Goal: Task Accomplishment & Management: Manage account settings

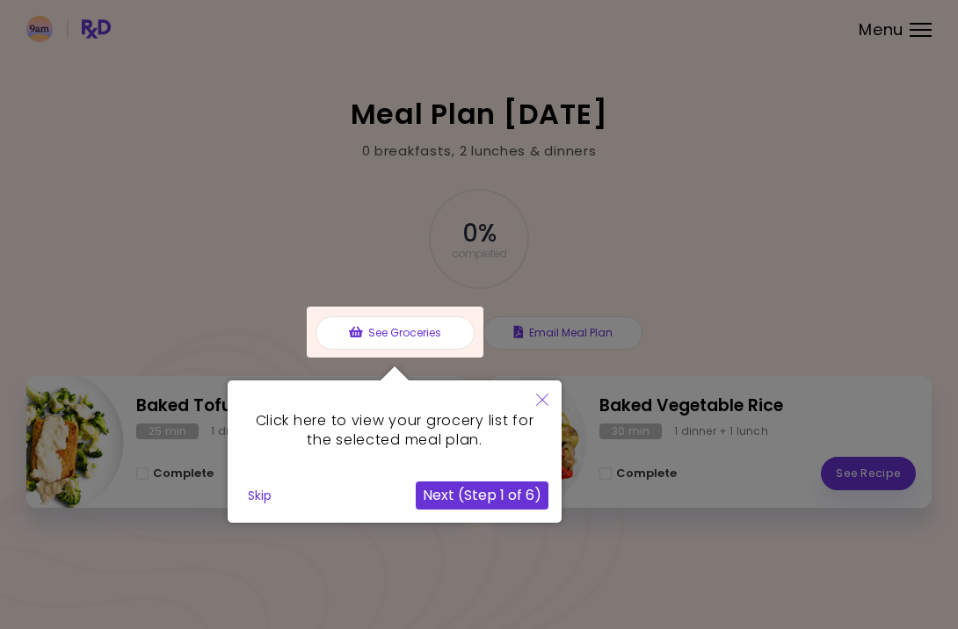
click at [546, 388] on button "Close" at bounding box center [542, 400] width 39 height 41
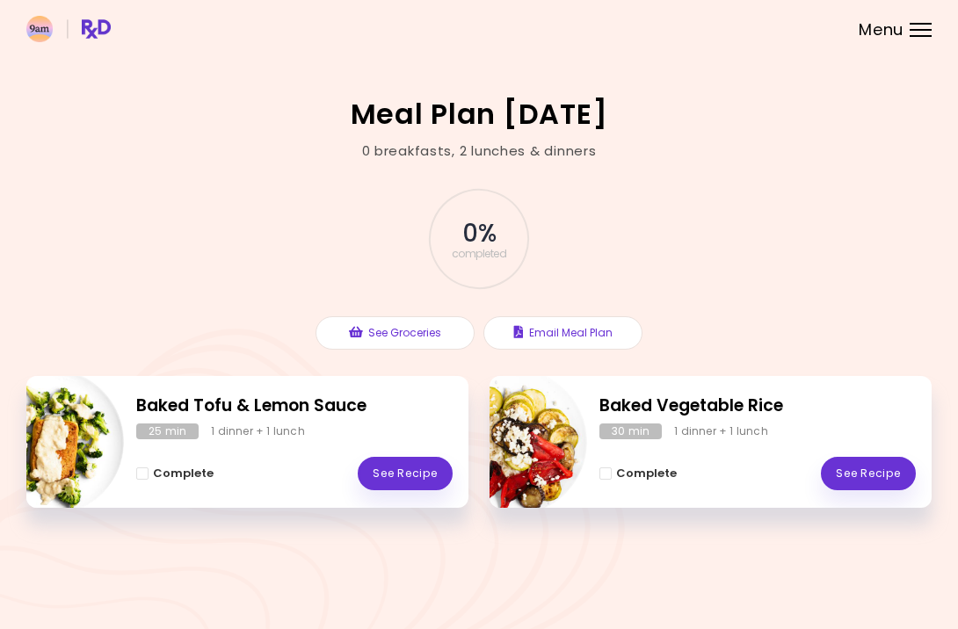
click at [910, 33] on div "Menu" at bounding box center [920, 30] width 22 height 14
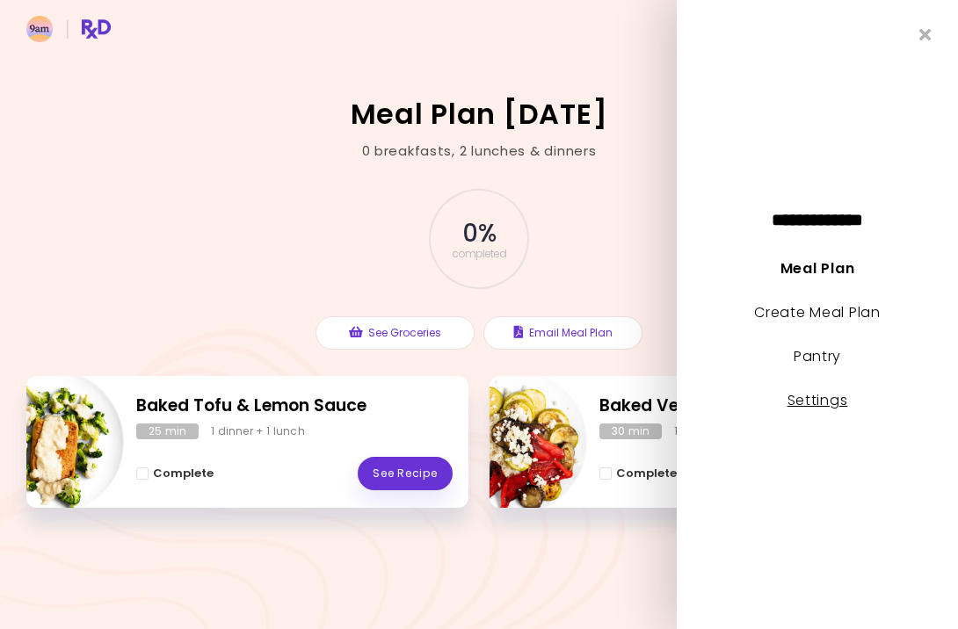
click at [815, 394] on link "Settings" at bounding box center [817, 400] width 61 height 20
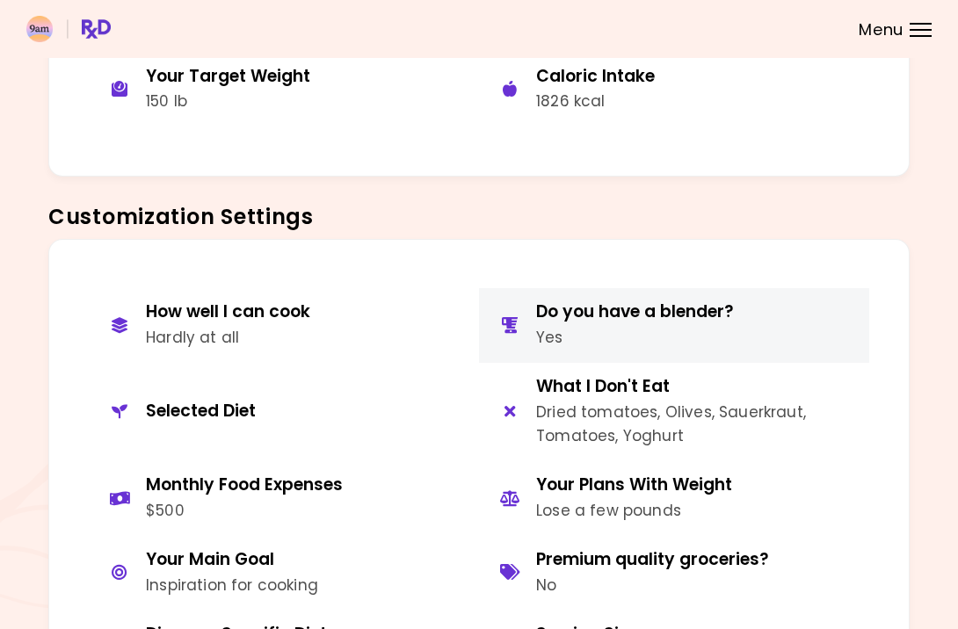
scroll to position [565, 0]
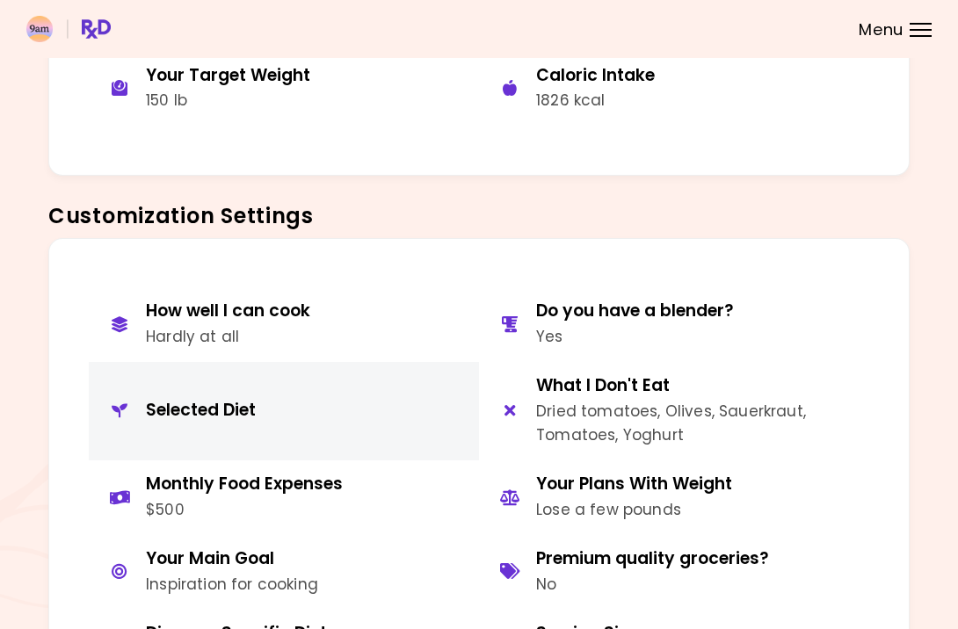
click at [381, 404] on button "Selected Diet" at bounding box center [284, 411] width 390 height 98
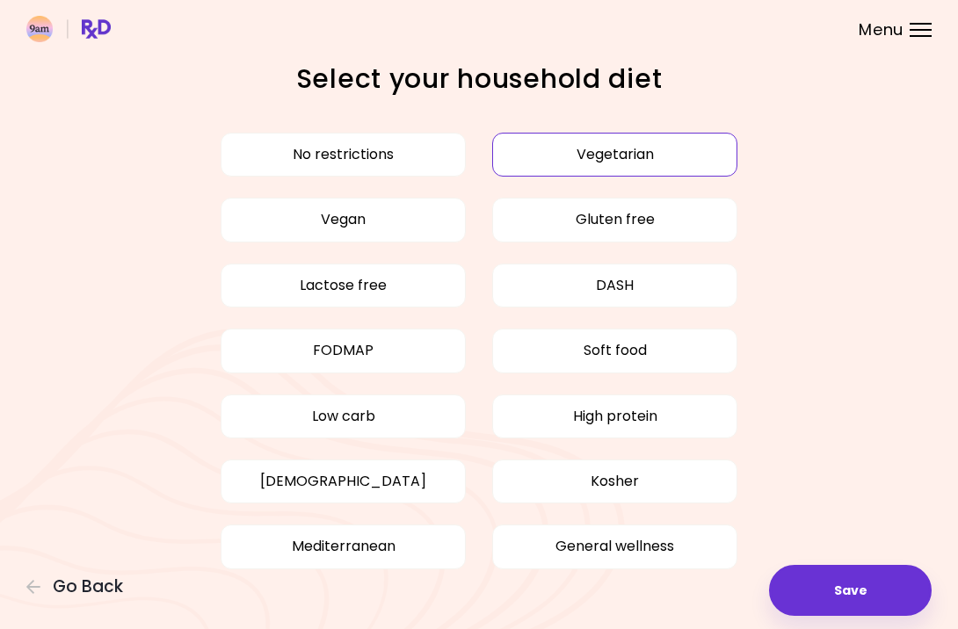
click at [621, 156] on button "Vegetarian" at bounding box center [614, 155] width 245 height 44
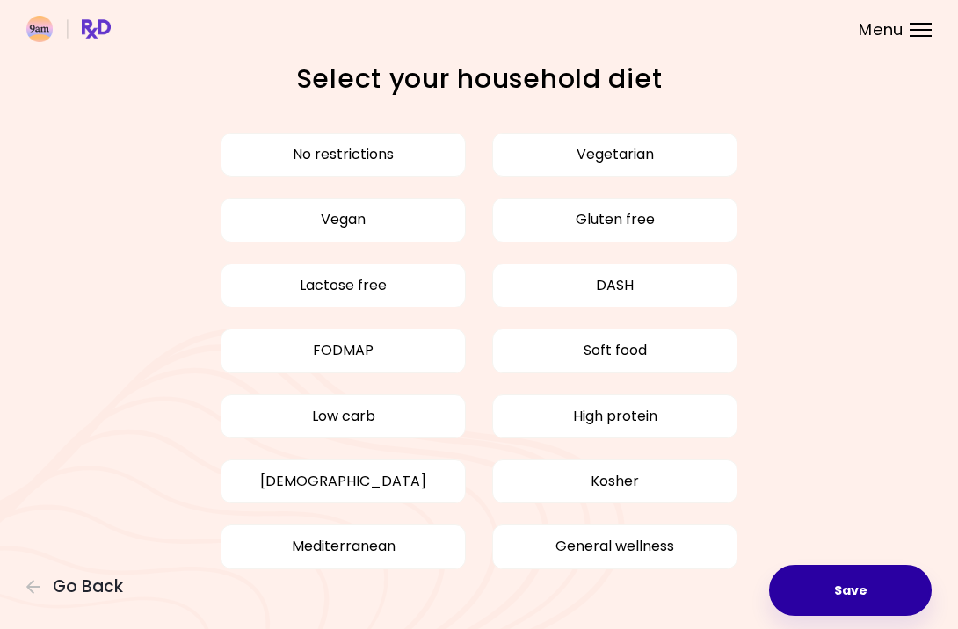
click at [857, 593] on button "Save" at bounding box center [850, 590] width 163 height 51
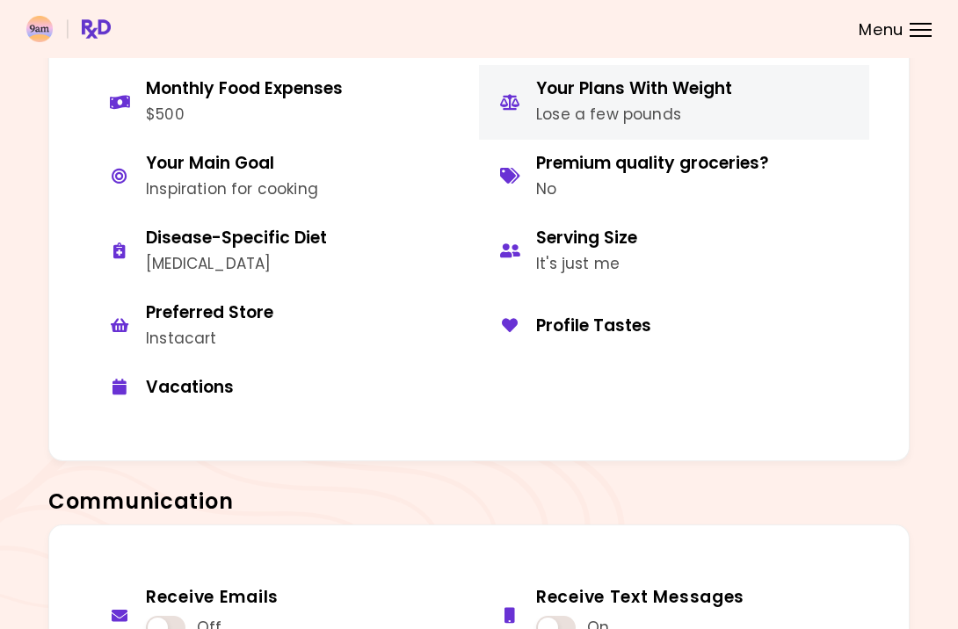
scroll to position [923, 0]
